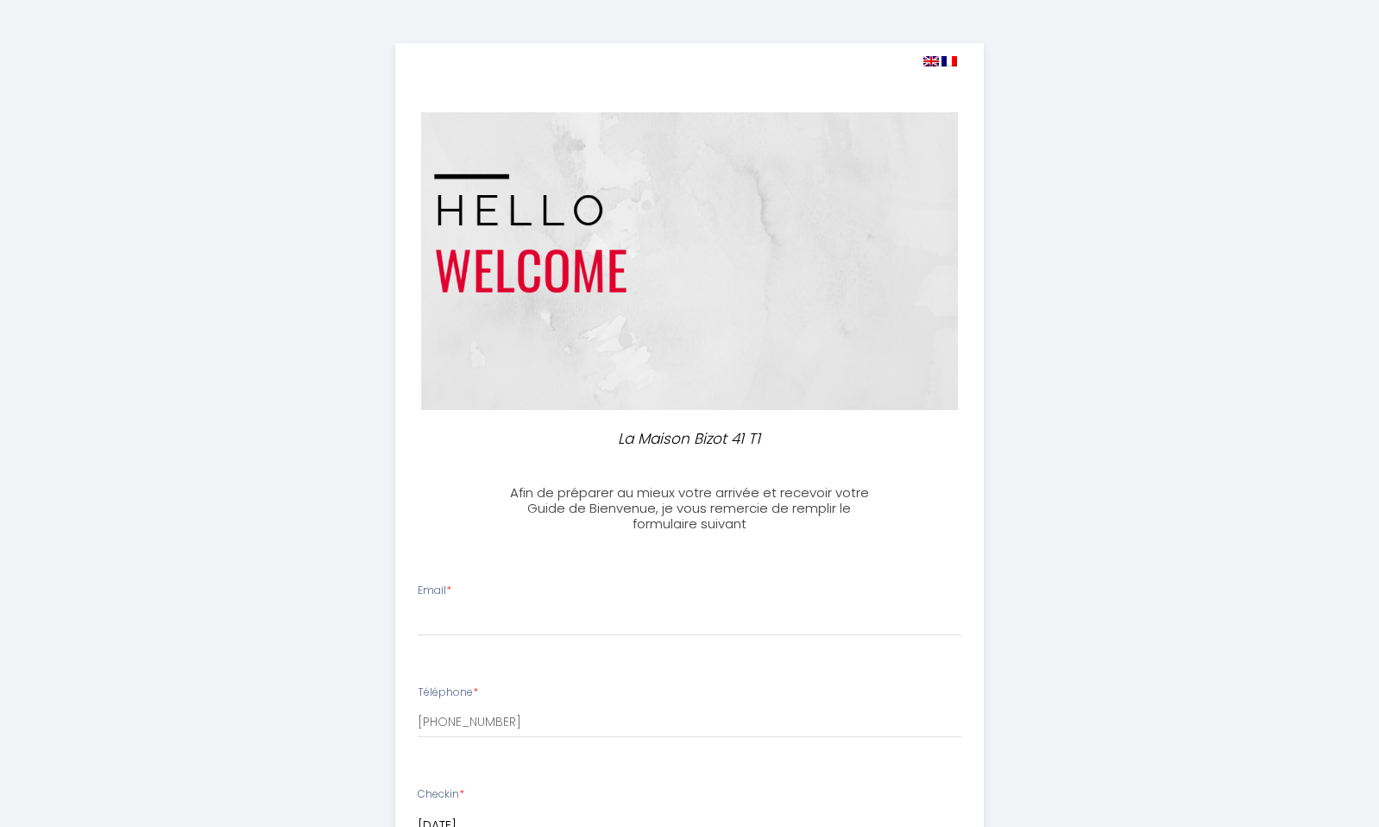
select select
click at [443, 626] on input "Email *" at bounding box center [683, 620] width 545 height 31
click at [258, 604] on div "La Maison Bizot 41 T1 Afin de préparer au mieux votre arrivée et recevoir votre…" at bounding box center [684, 822] width 884 height 1645
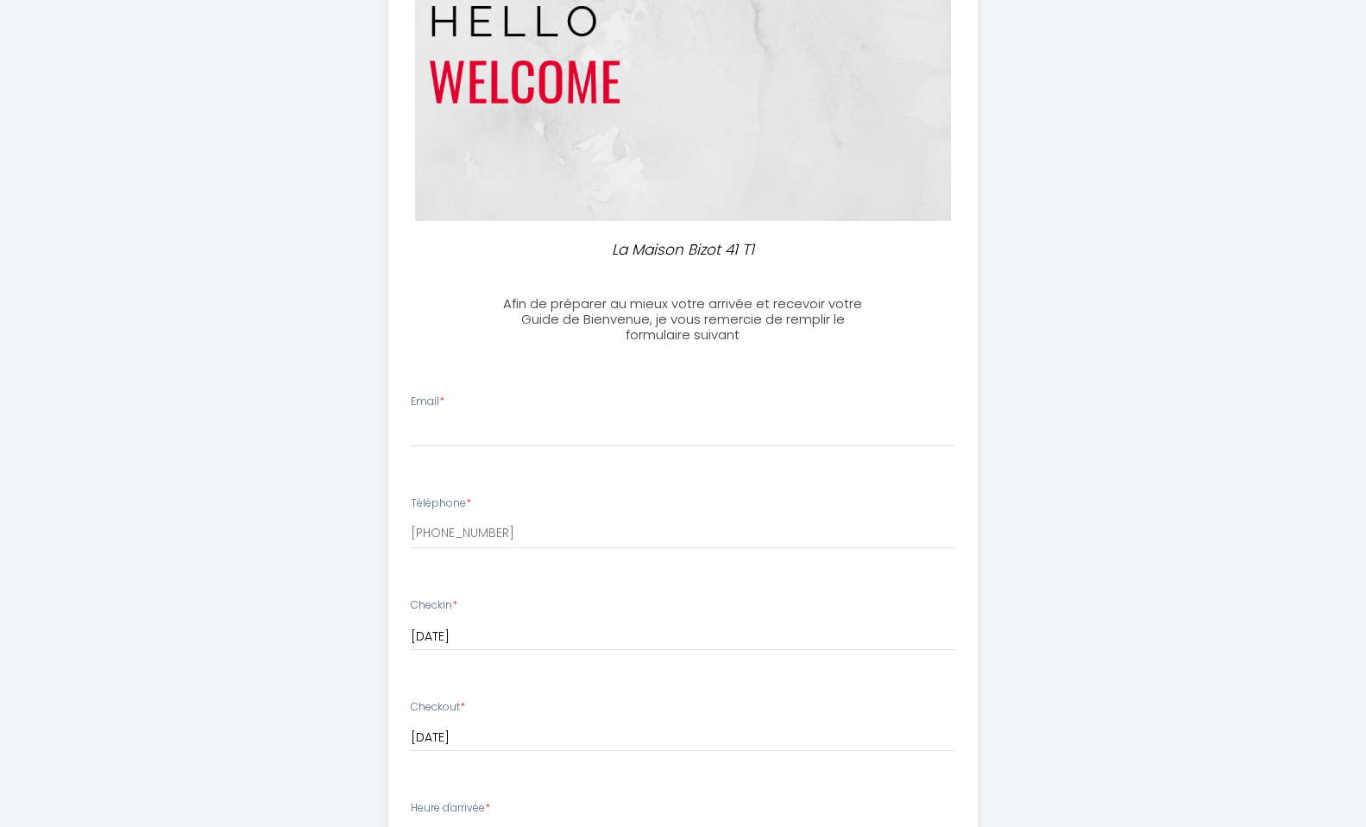
scroll to position [205, 0]
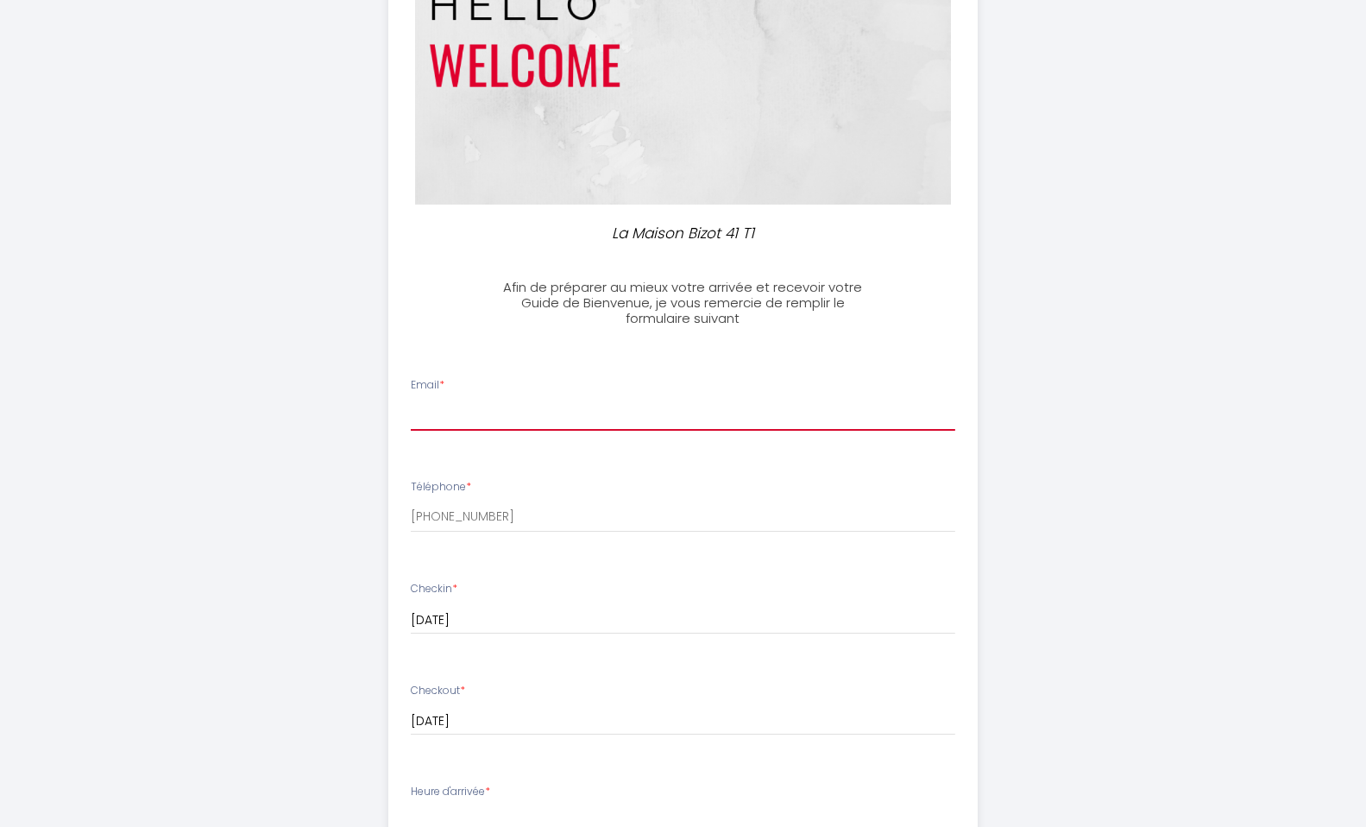
click at [429, 424] on input "Email *" at bounding box center [683, 415] width 545 height 31
type input "isa.[PERSON_NAME].home@g"
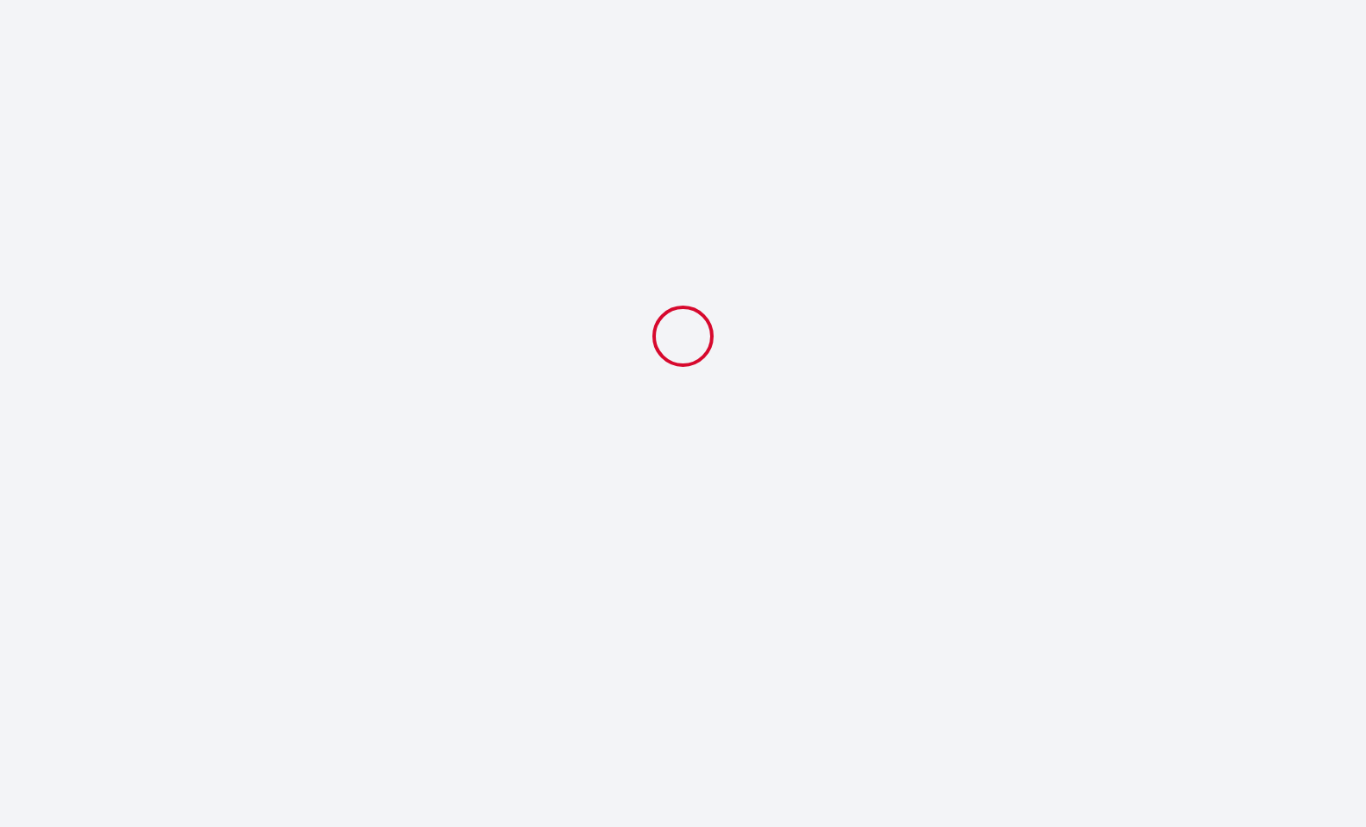
select select
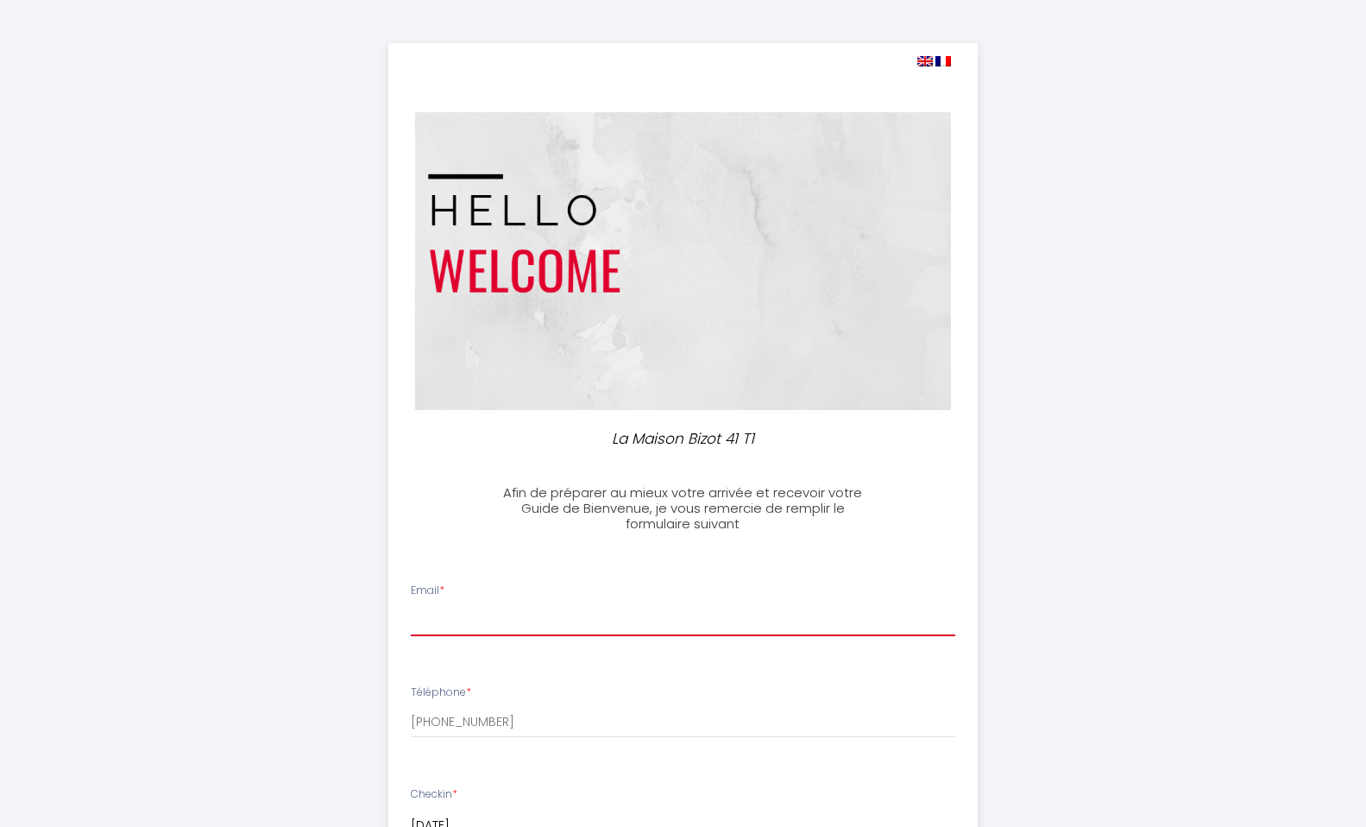
click at [453, 624] on input "Email *" at bounding box center [683, 620] width 545 height 31
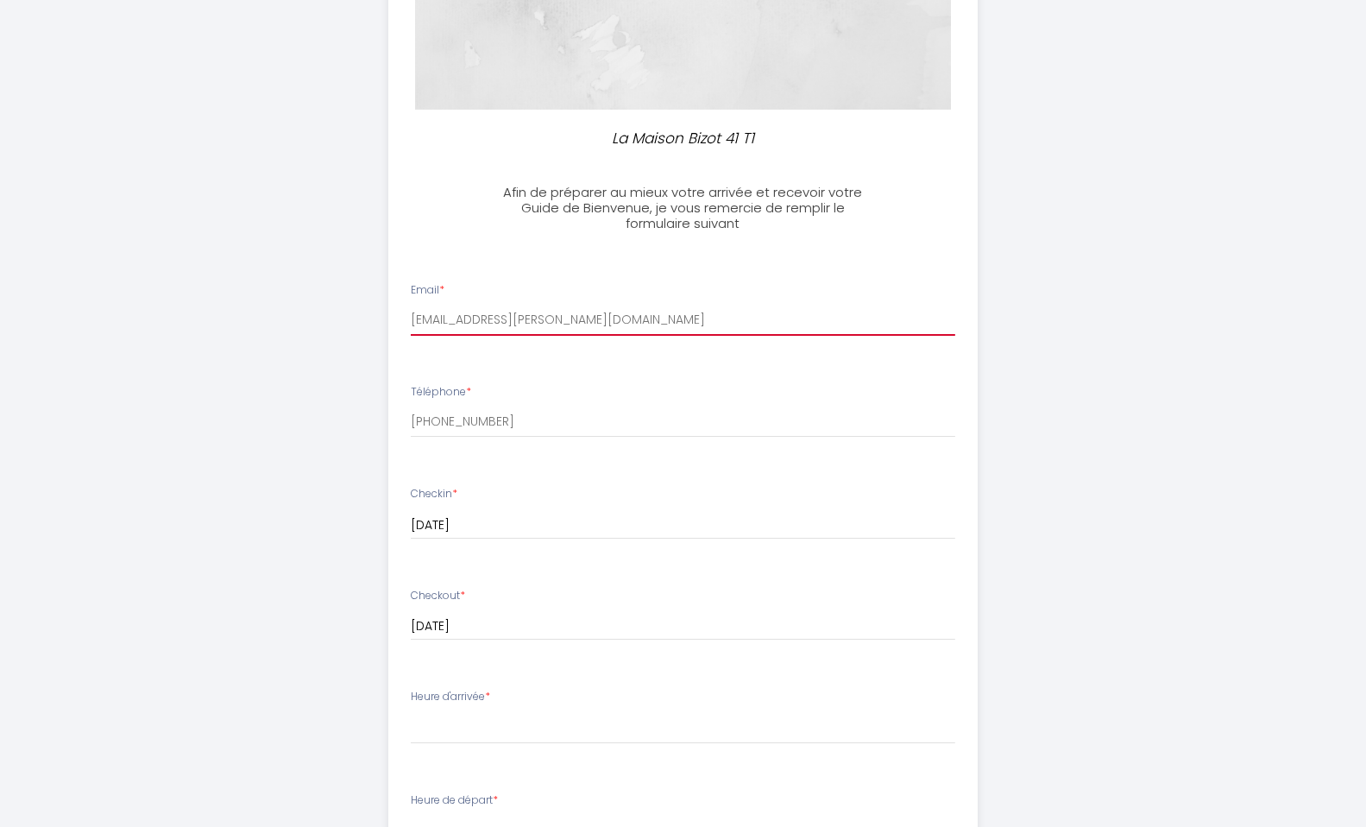
scroll to position [1, 0]
type input "isa.andrea.home@gmail.com"
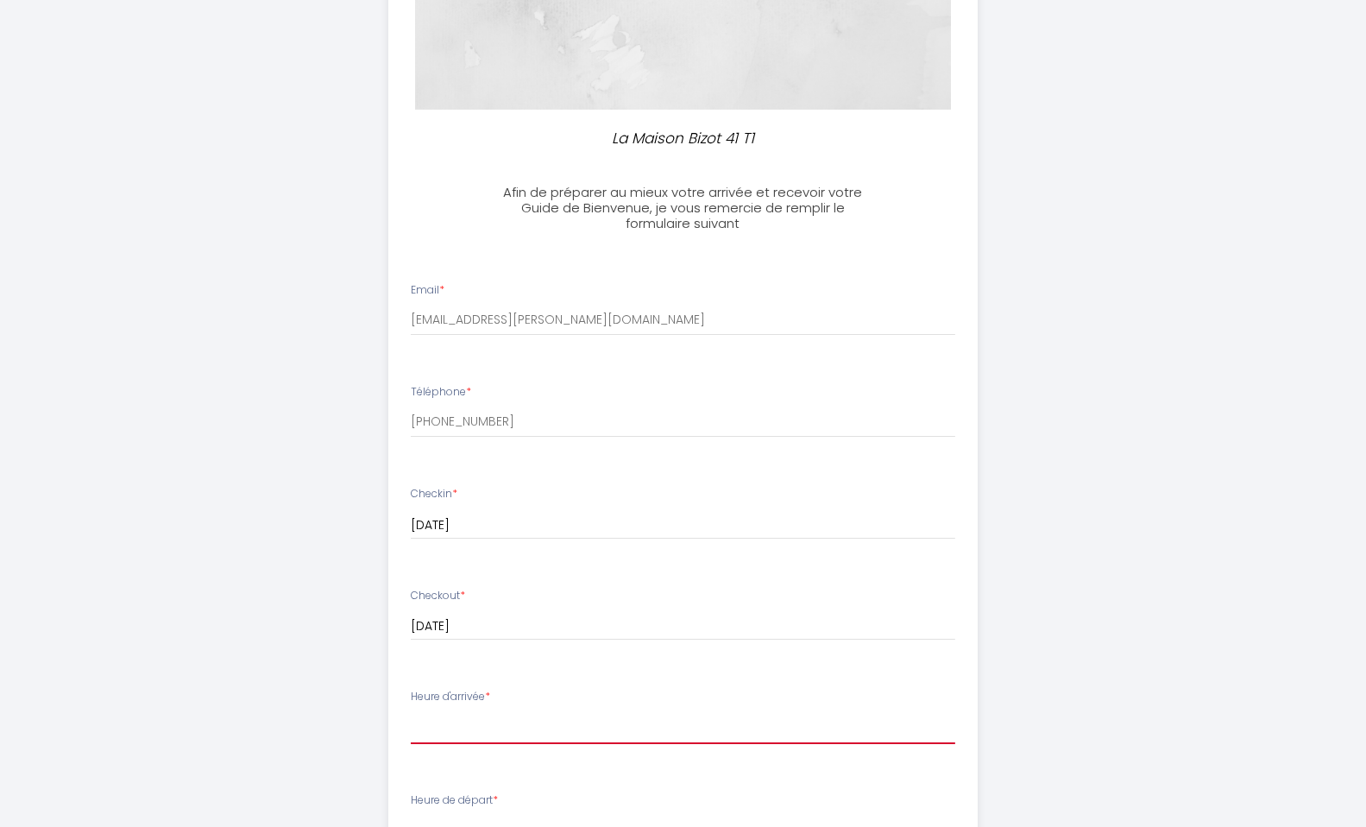
click at [442, 721] on select "14:00 14:30 15:00 15:30 16:00 16:30 17:00 17:30 18:00 18:30 19:00 19:30 20:00 2…" at bounding box center [683, 727] width 545 height 33
select select "14:00"
click at [411, 711] on select "14:00 14:30 15:00 15:30 16:00 16:30 17:00 17:30 18:00 18:30 19:00 19:30 20:00 2…" at bounding box center [683, 727] width 545 height 33
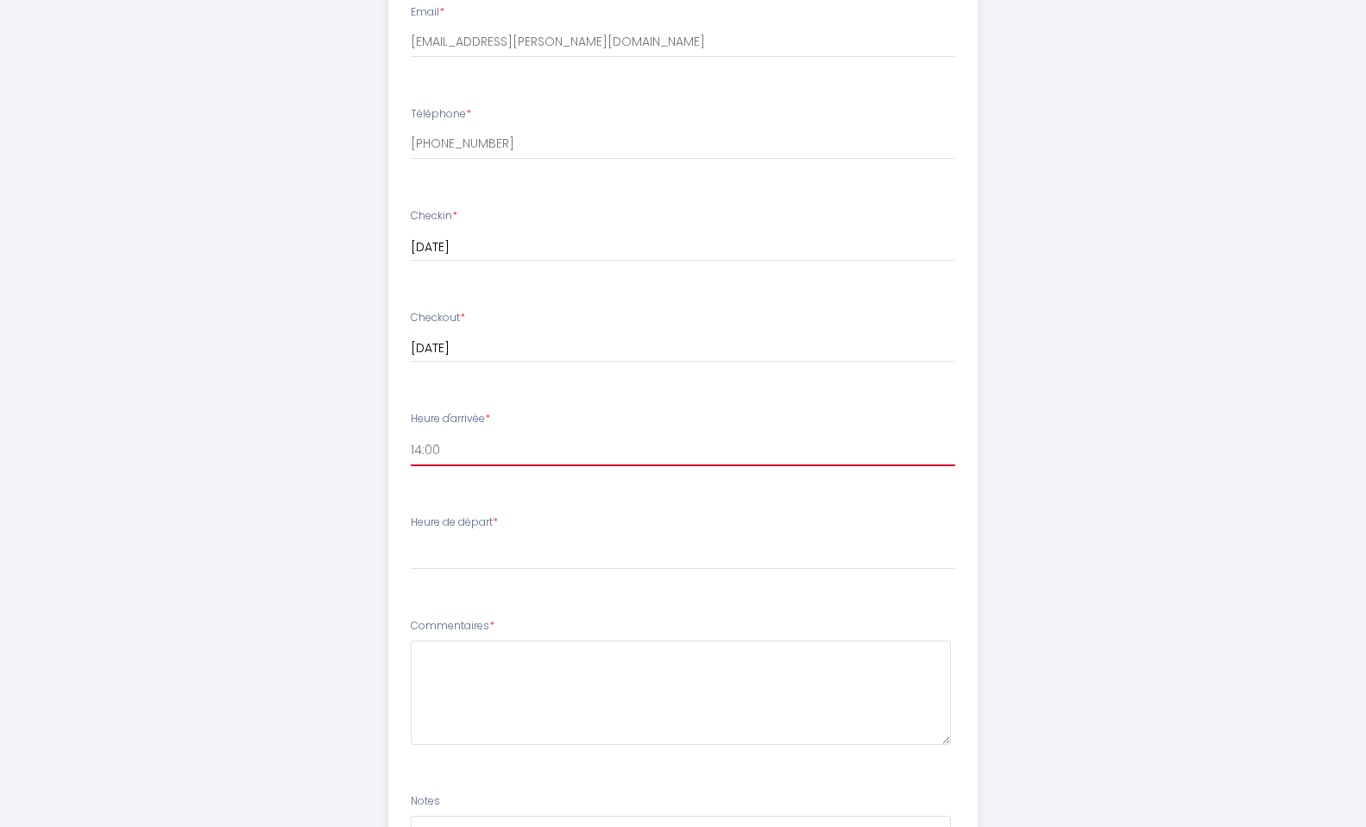
scroll to position [623, 0]
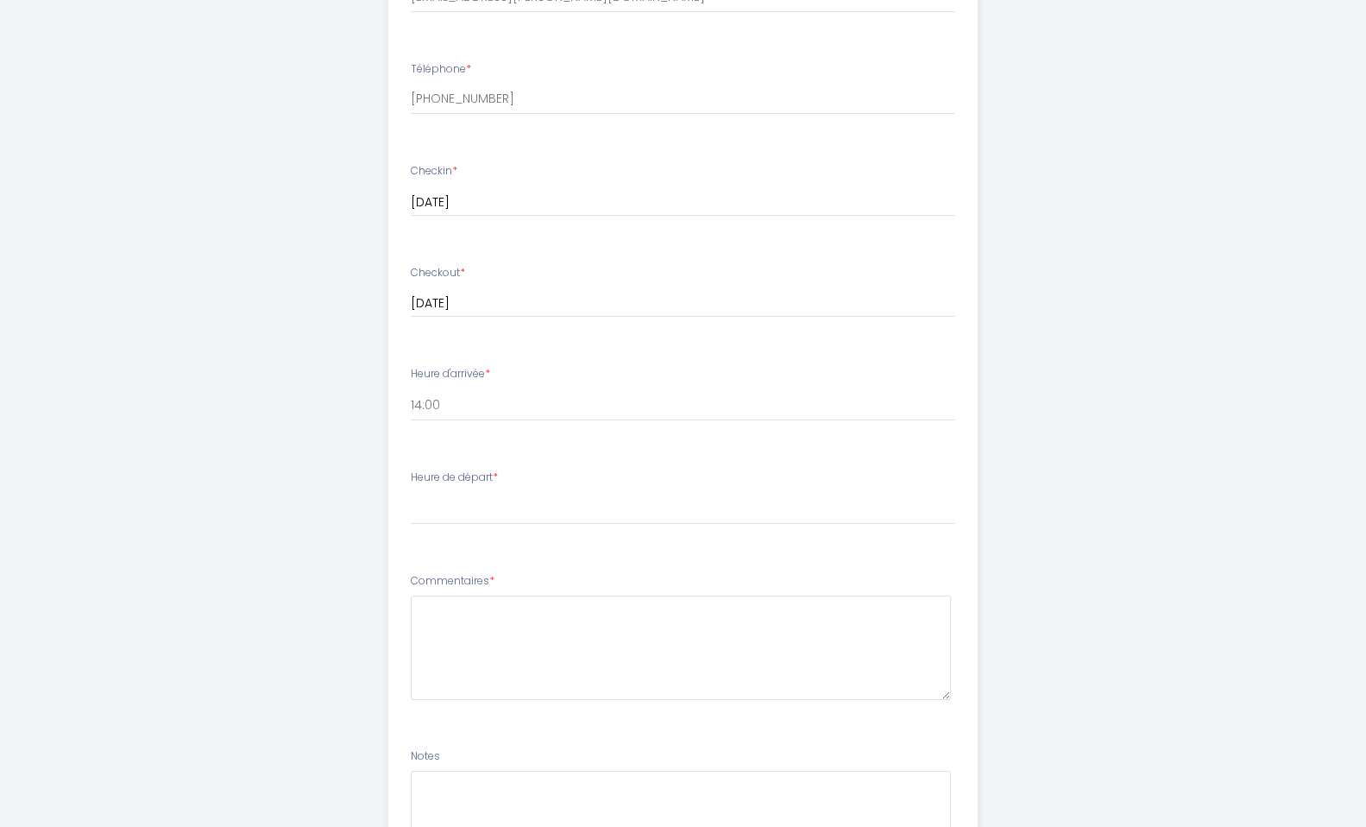
click at [482, 475] on label "Heure de départ *" at bounding box center [454, 477] width 87 height 16
click at [467, 483] on label "Heure de départ *" at bounding box center [454, 477] width 87 height 16
click at [450, 513] on select "00:00 00:30 01:00 01:30 02:00 02:30 03:00 03:30 04:00 04:30 05:00 05:30 06:00 0…" at bounding box center [683, 508] width 545 height 33
select select "10:00"
click at [411, 492] on select "00:00 00:30 01:00 01:30 02:00 02:30 03:00 03:30 04:00 04:30 05:00 05:30 06:00 0…" at bounding box center [683, 508] width 545 height 33
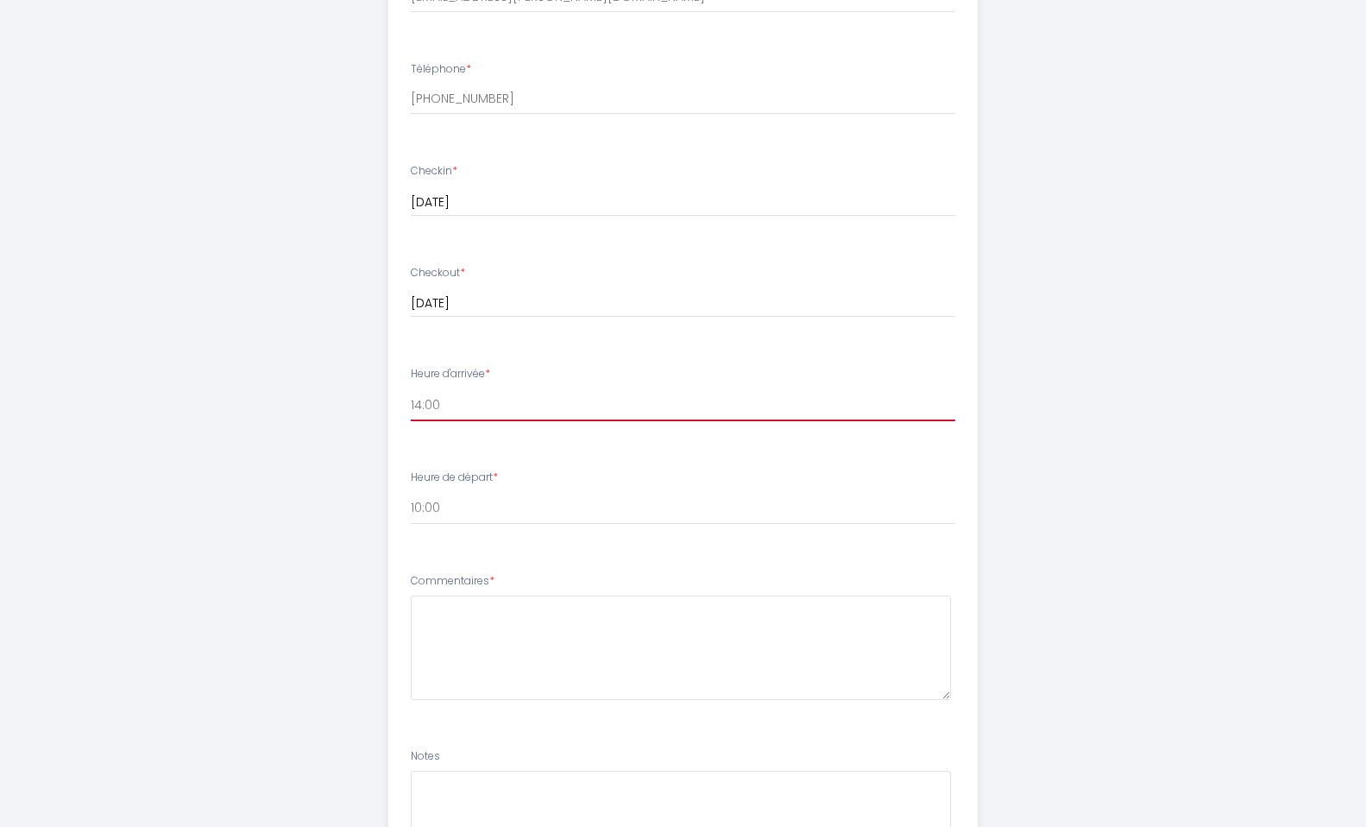
click at [440, 410] on select "14:00 14:30 15:00 15:30 16:00 16:30 17:00 17:30 18:00 18:30 19:00 19:30 20:00 2…" at bounding box center [683, 404] width 545 height 33
click at [411, 388] on select "14:00 14:30 15:00 15:30 16:00 16:30 17:00 17:30 18:00 18:30 19:00 19:30 20:00 2…" at bounding box center [683, 404] width 545 height 33
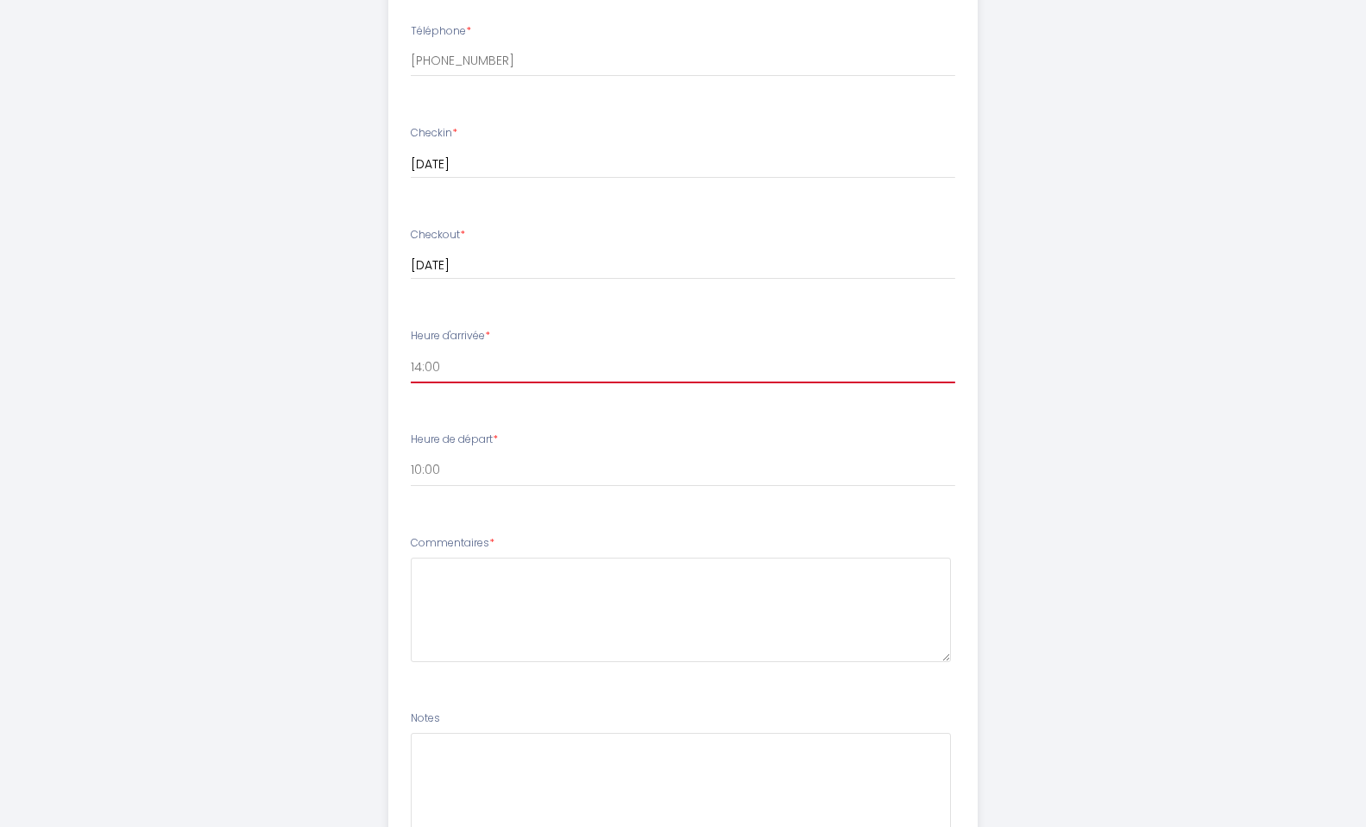
scroll to position [659, 0]
